Goal: Find specific page/section: Find specific page/section

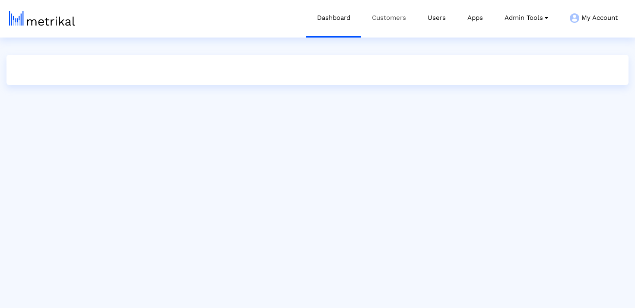
click at [371, 17] on link "Customers" at bounding box center [389, 18] width 56 height 36
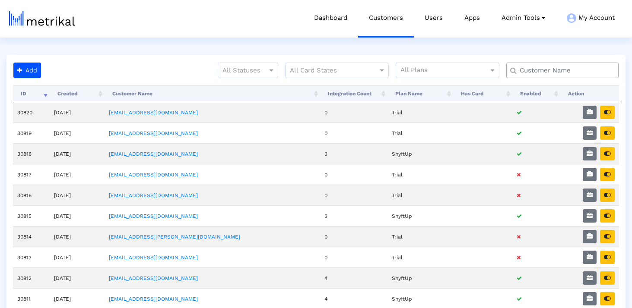
click at [544, 67] on input "text" at bounding box center [565, 70] width 102 height 9
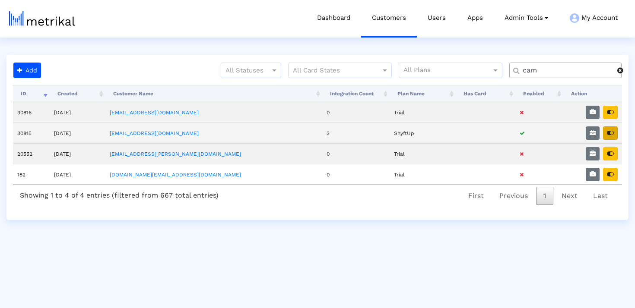
type input "cam"
click at [609, 131] on icon "button" at bounding box center [610, 133] width 7 height 6
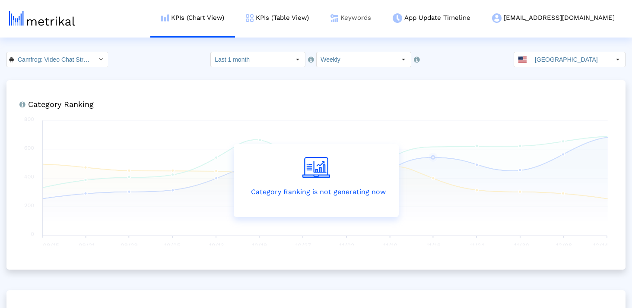
click at [338, 17] on img at bounding box center [334, 18] width 8 height 8
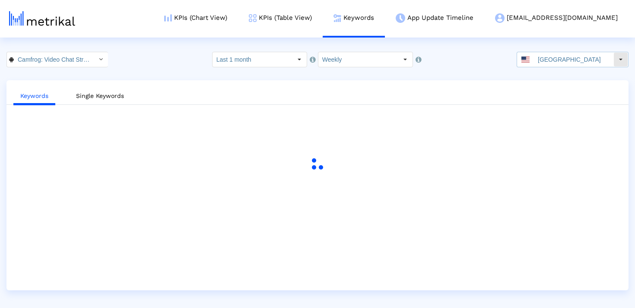
click at [558, 59] on input "United States" at bounding box center [573, 59] width 79 height 15
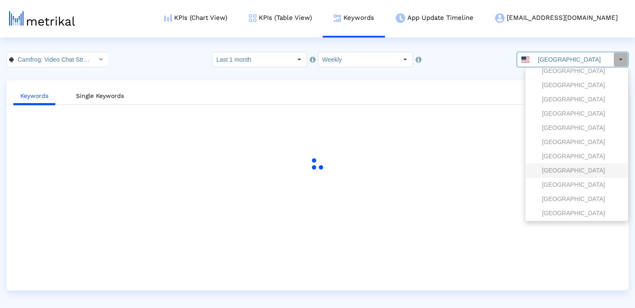
scroll to position [999, 0]
